Goal: Information Seeking & Learning: Understand process/instructions

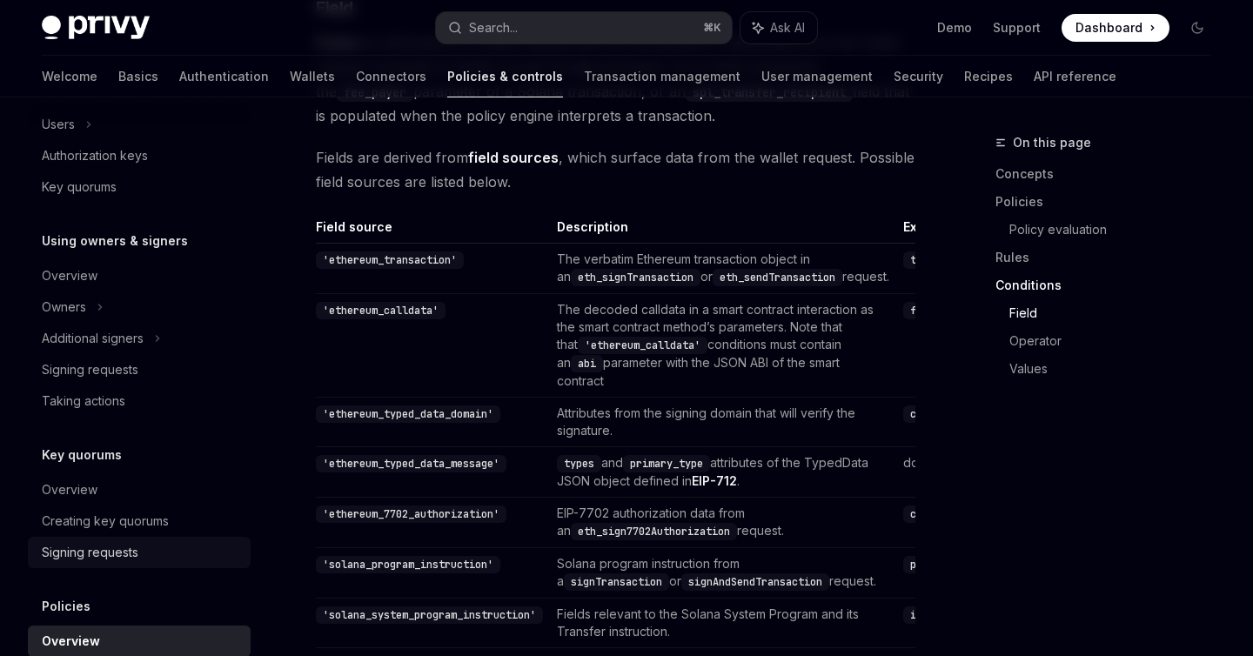
scroll to position [404, 0]
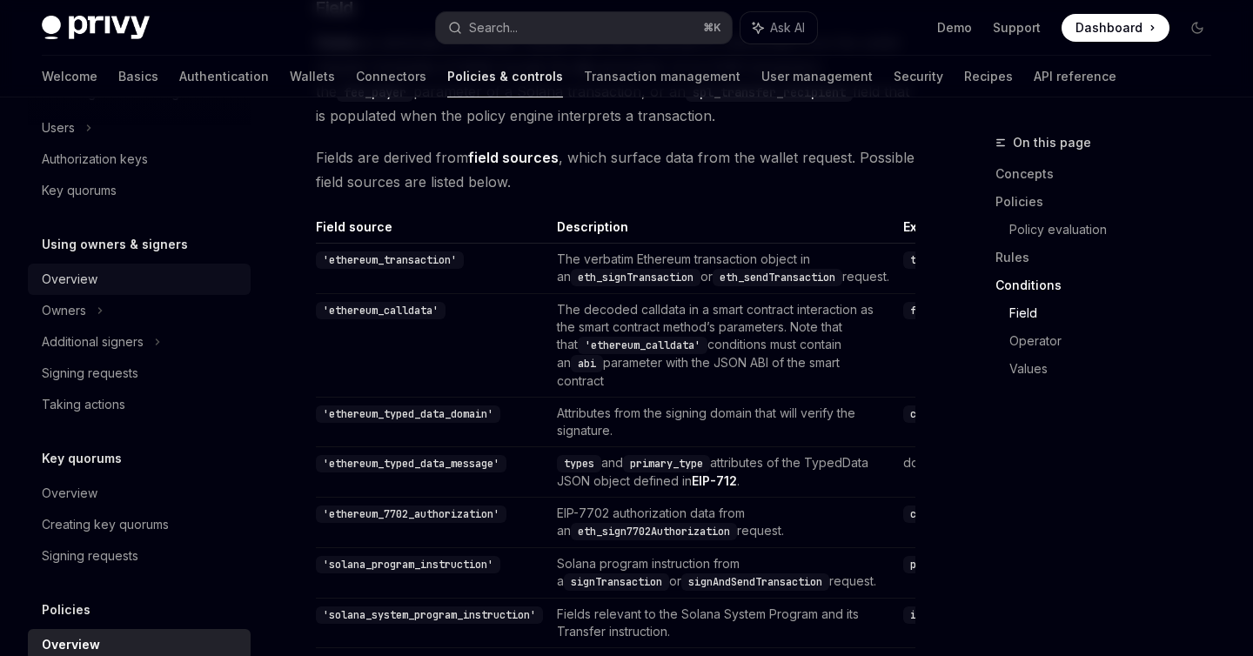
click at [104, 284] on div "Overview" at bounding box center [141, 279] width 198 height 21
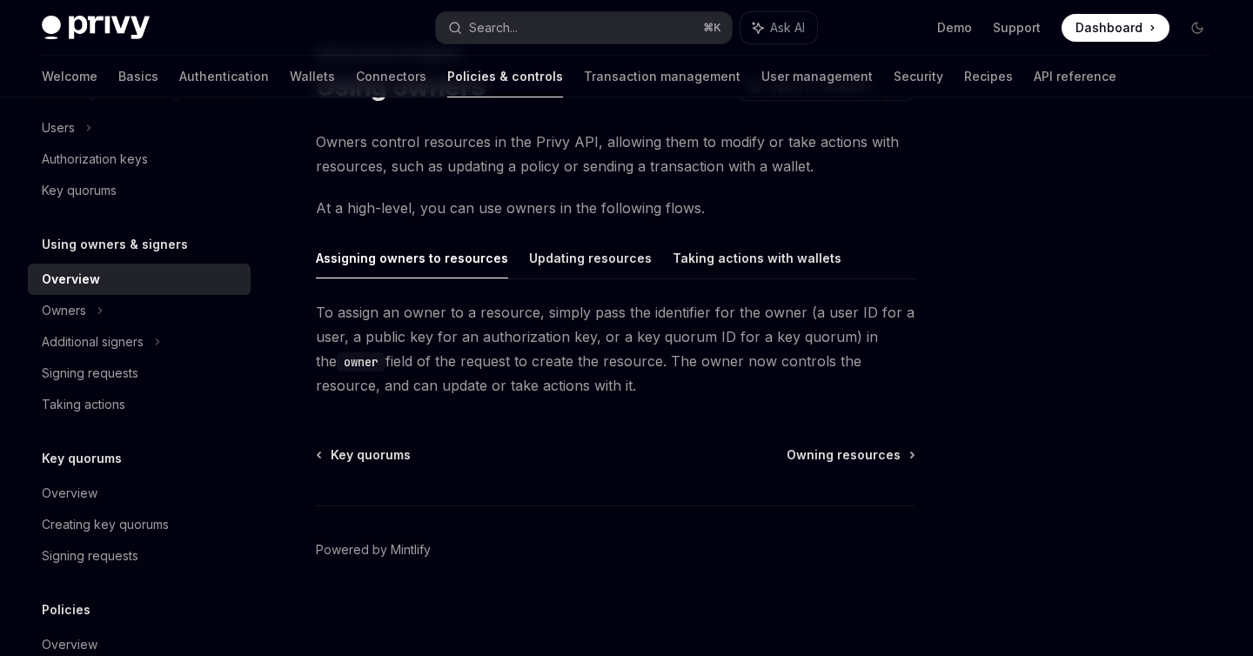
scroll to position [90, 0]
click at [115, 343] on div "Additional signers" at bounding box center [93, 341] width 102 height 21
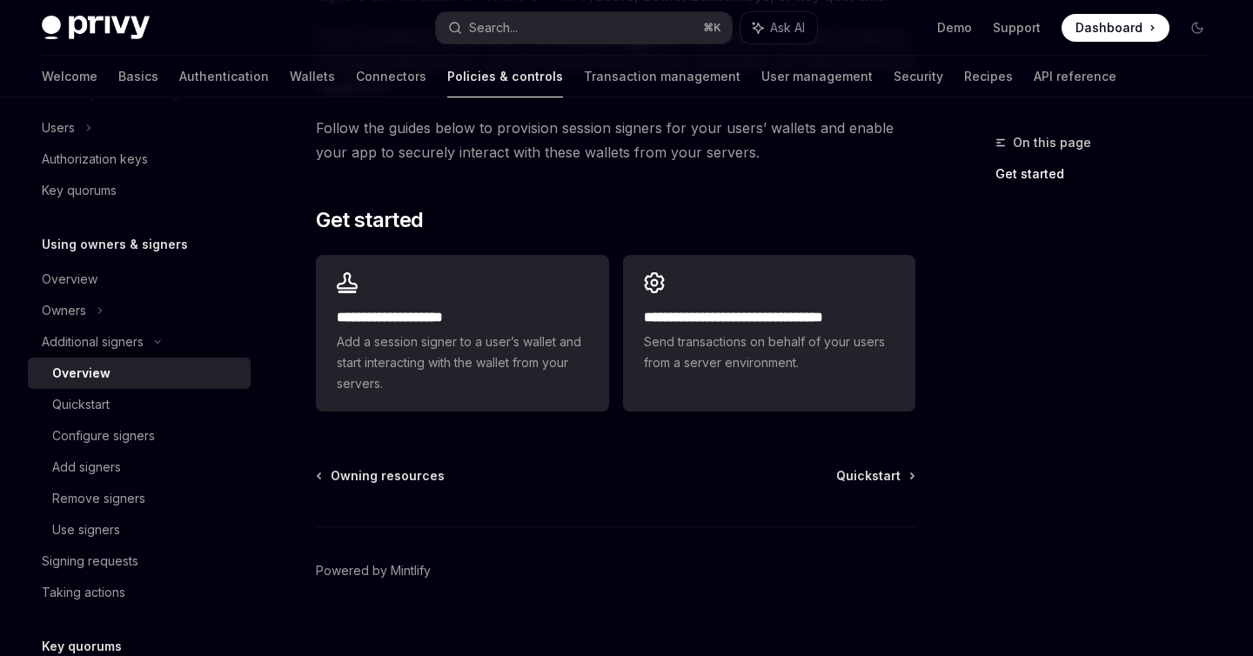
scroll to position [500, 0]
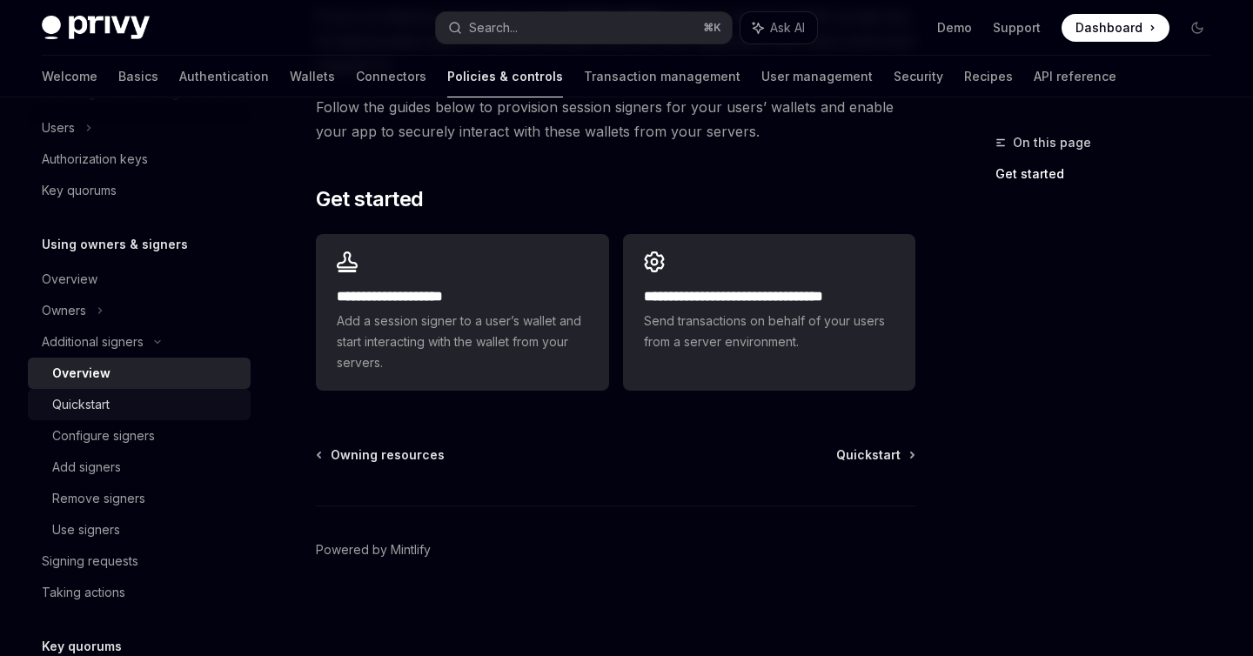
click at [102, 398] on div "Quickstart" at bounding box center [80, 404] width 57 height 21
type textarea "*"
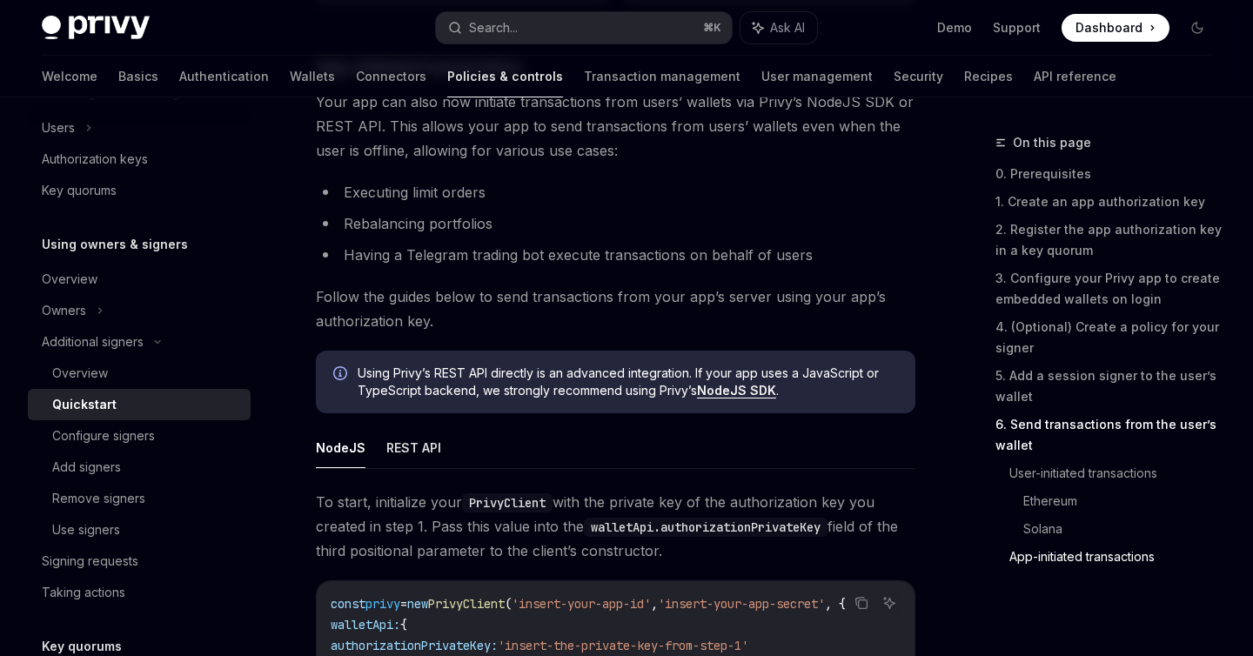
scroll to position [4350, 0]
